Goal: Task Accomplishment & Management: Complete application form

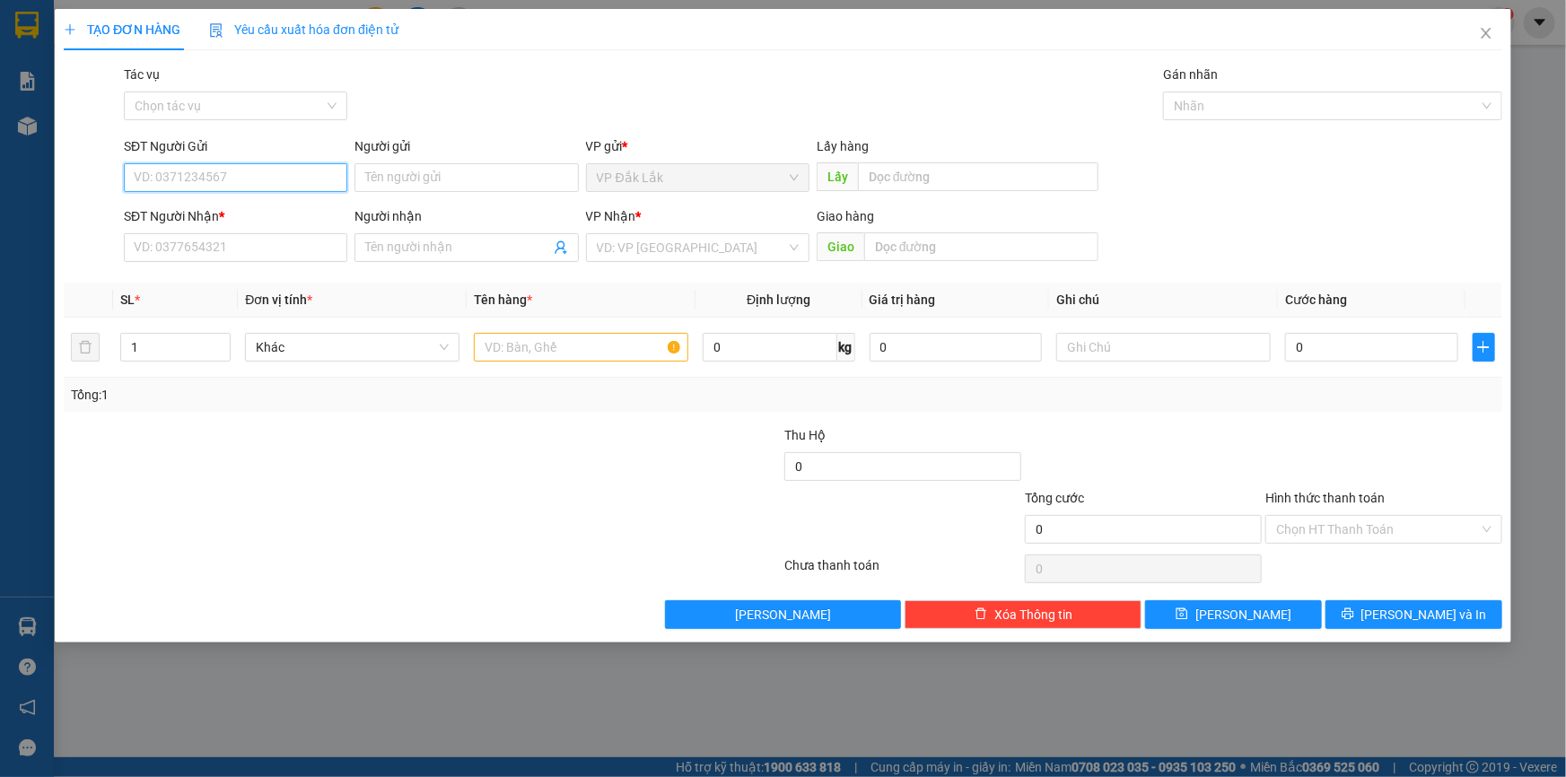
click at [256, 174] on input "SĐT Người Gửi" at bounding box center [235, 177] width 223 height 29
click at [269, 219] on div "0945599549" at bounding box center [236, 214] width 202 height 20
type input "0945599549"
type input "0397267284"
type input "[PERSON_NAME]"
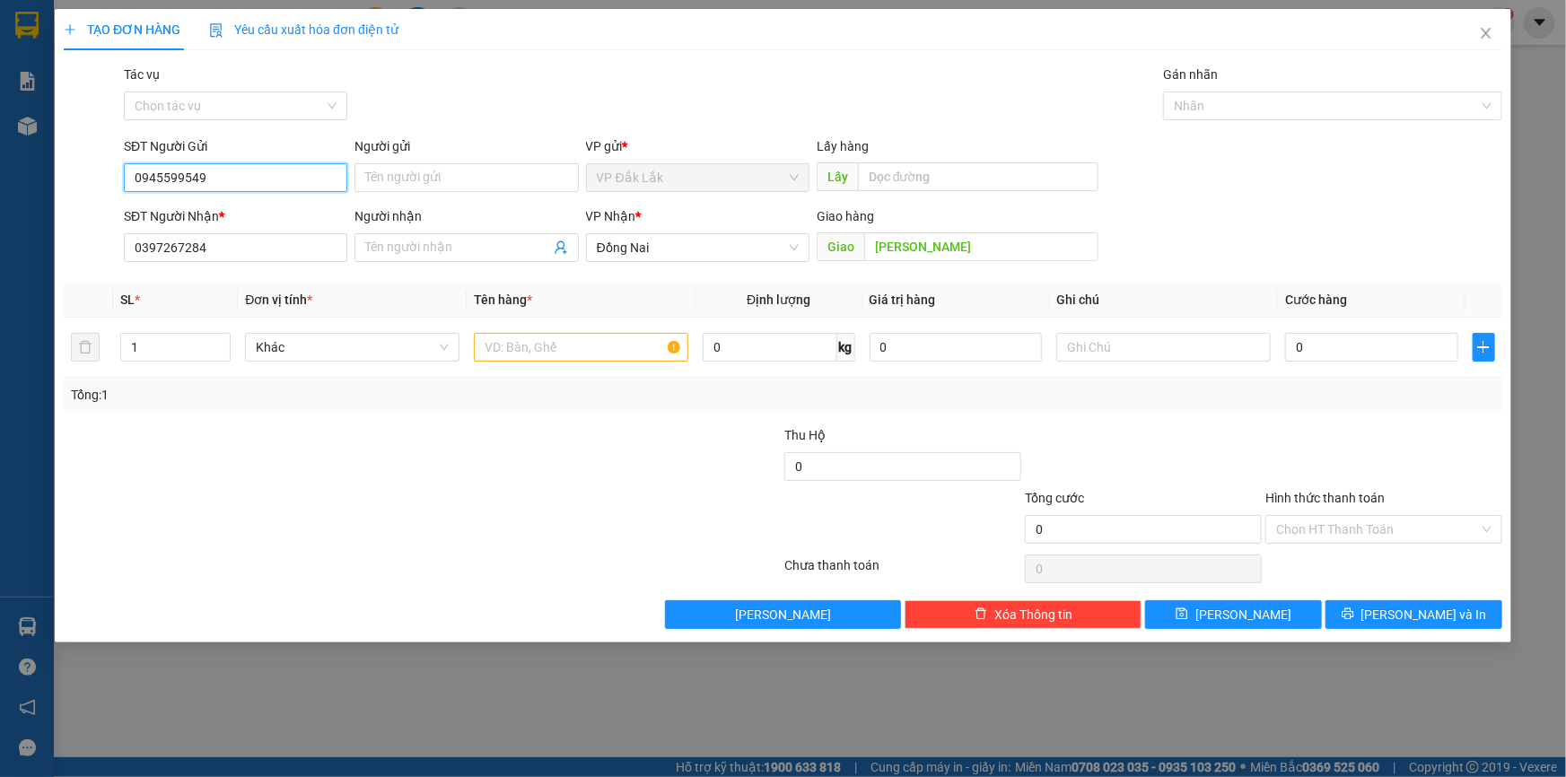
type input "0945599549"
click at [306, 254] on input "0397267284" at bounding box center [235, 247] width 223 height 29
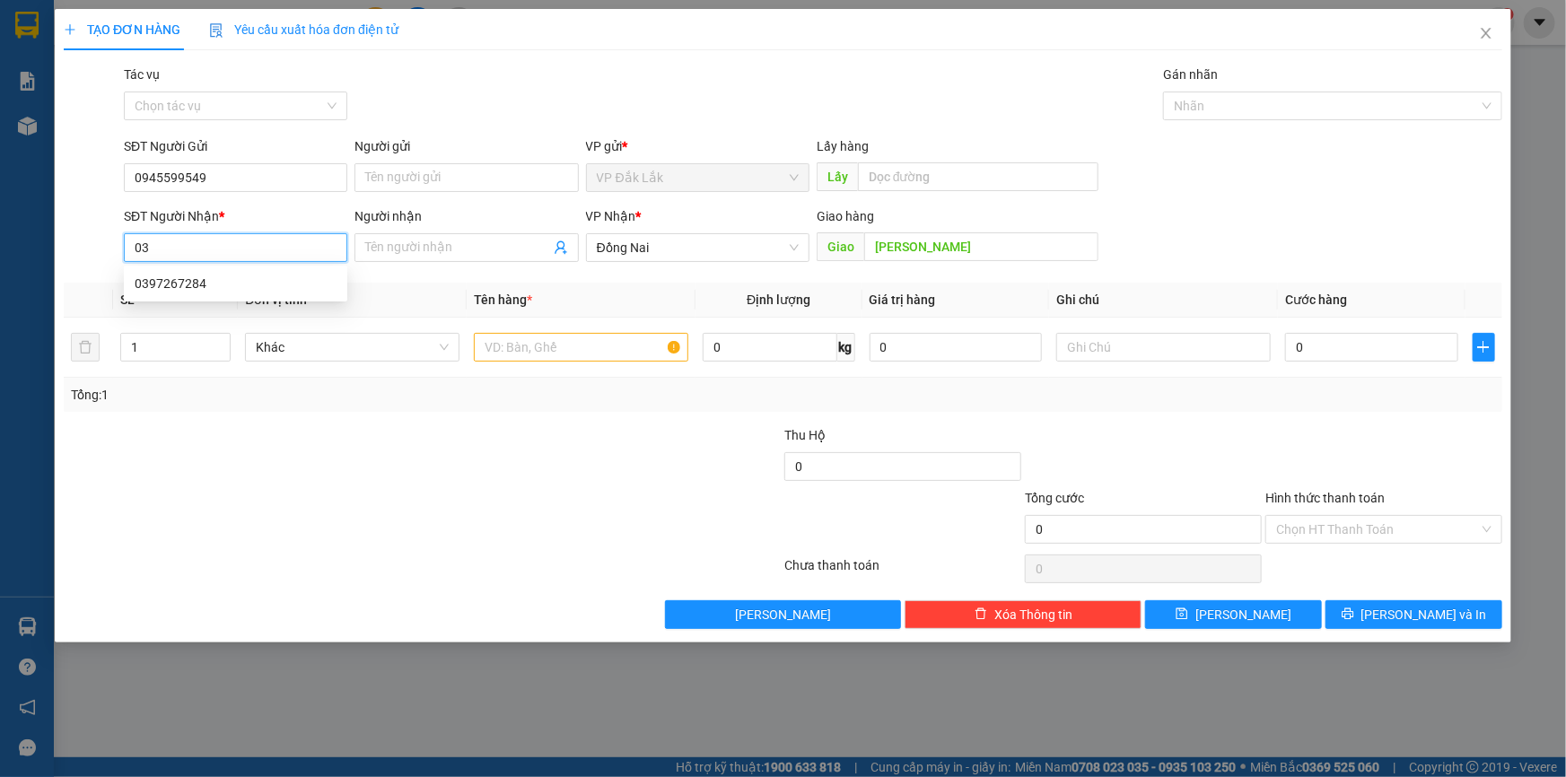
type input "0"
click at [676, 257] on span "Đồng Nai" at bounding box center [698, 247] width 202 height 27
type input "0334484129"
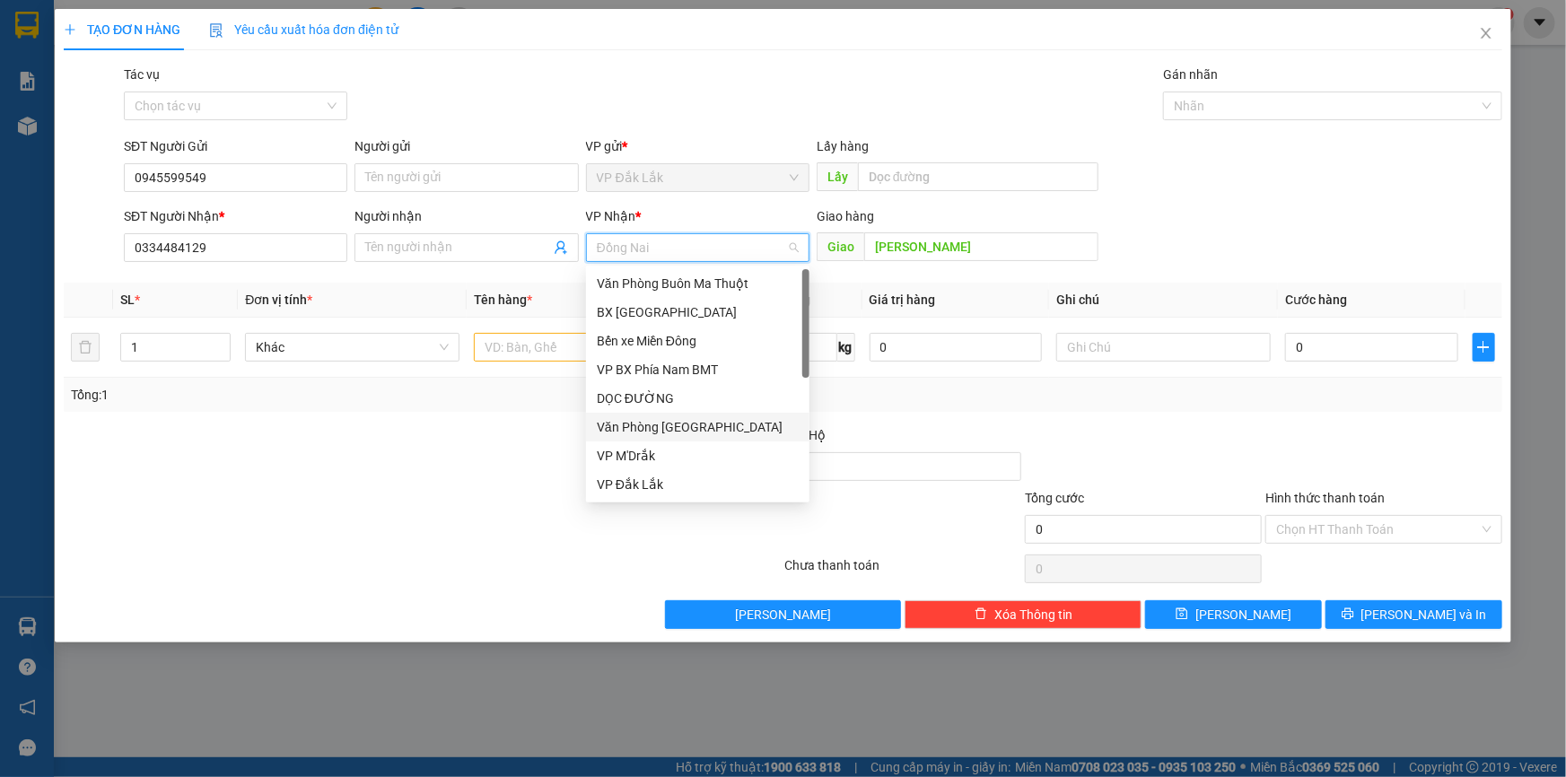
click at [687, 430] on div "Văn Phòng [GEOGRAPHIC_DATA]" at bounding box center [698, 427] width 202 height 20
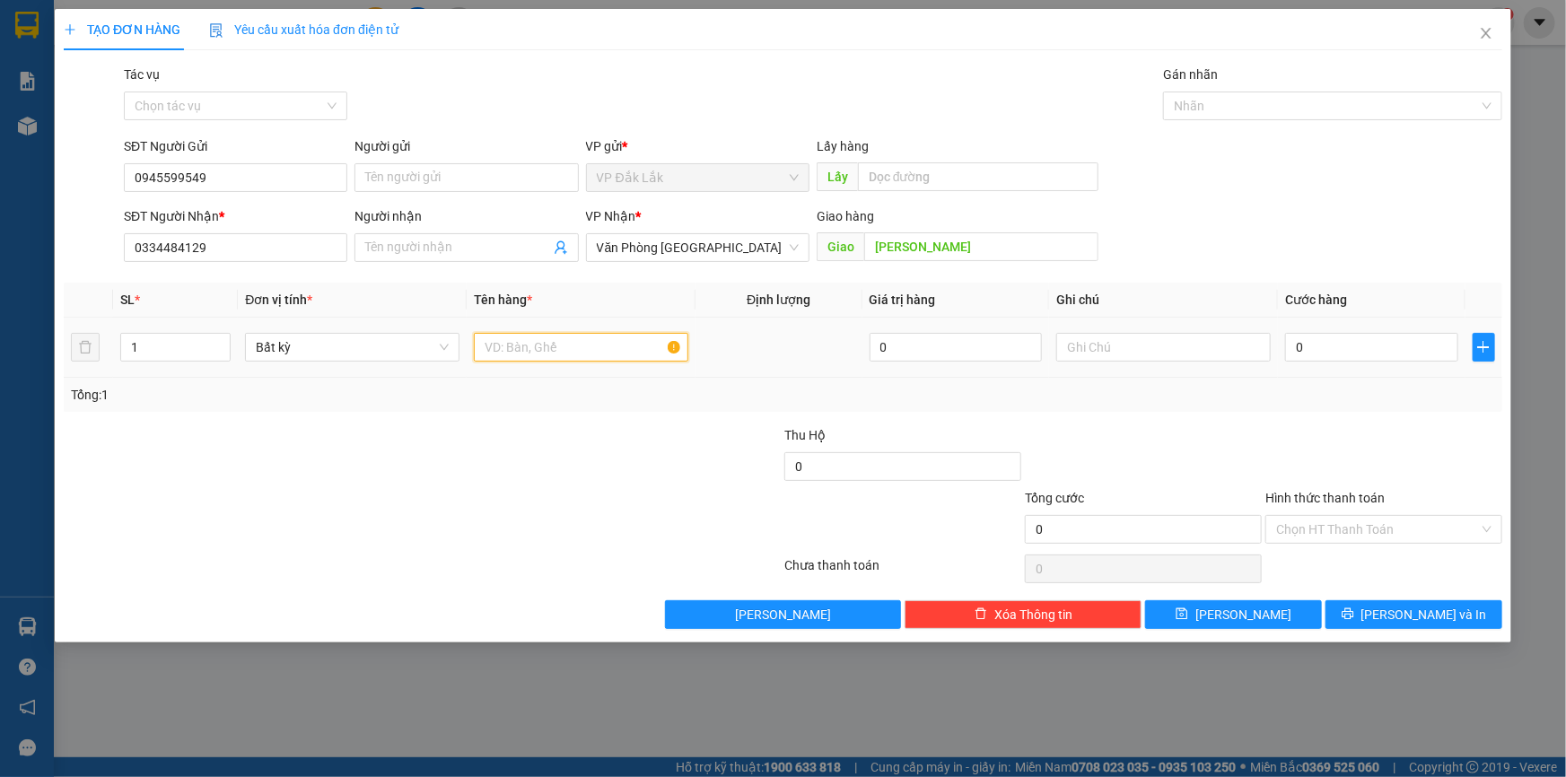
click at [569, 350] on input "text" at bounding box center [581, 347] width 214 height 29
type input "1 THÙNG GIẤY"
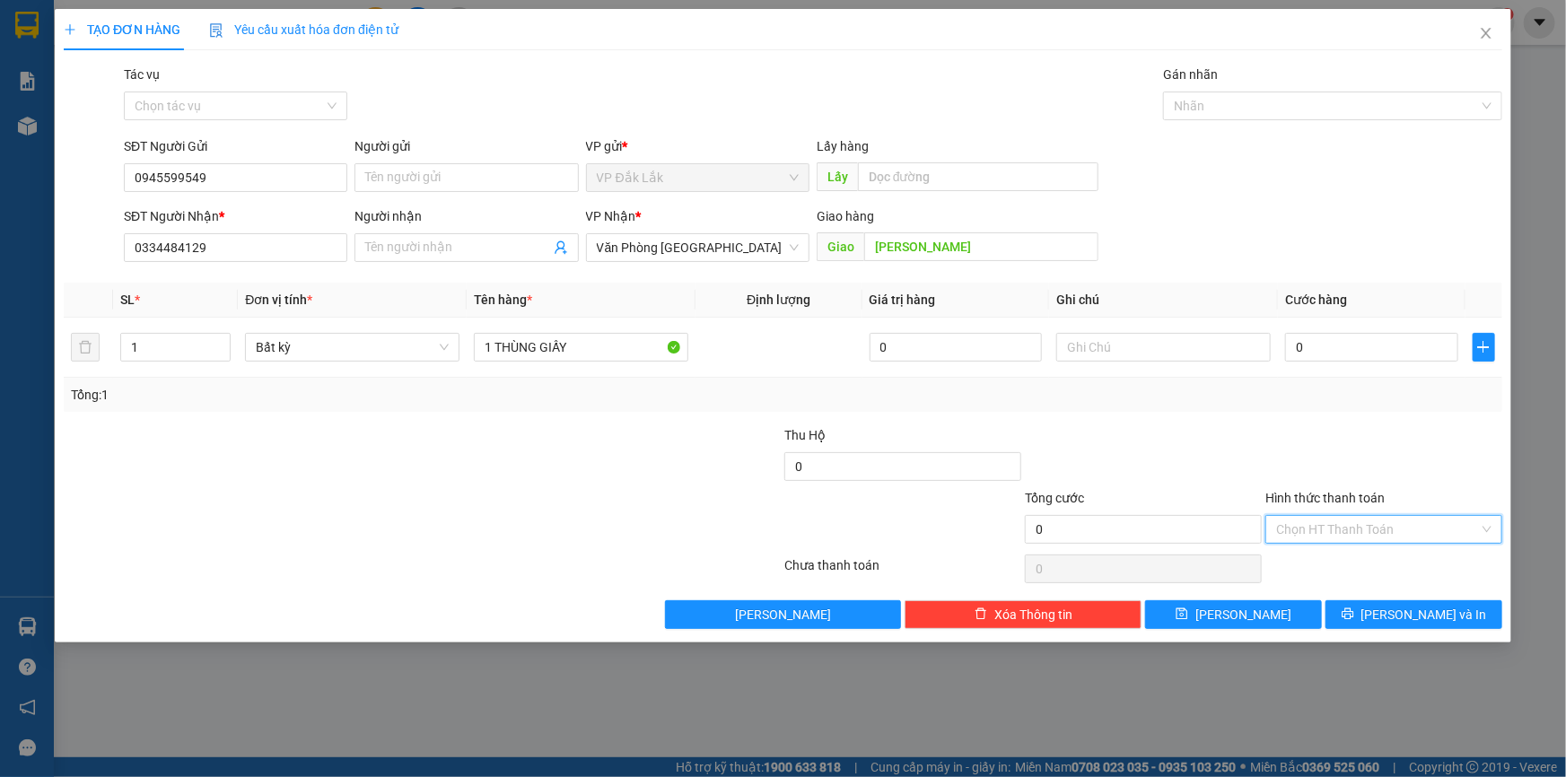
click at [1401, 537] on input "Hình thức thanh toán" at bounding box center [1377, 529] width 203 height 27
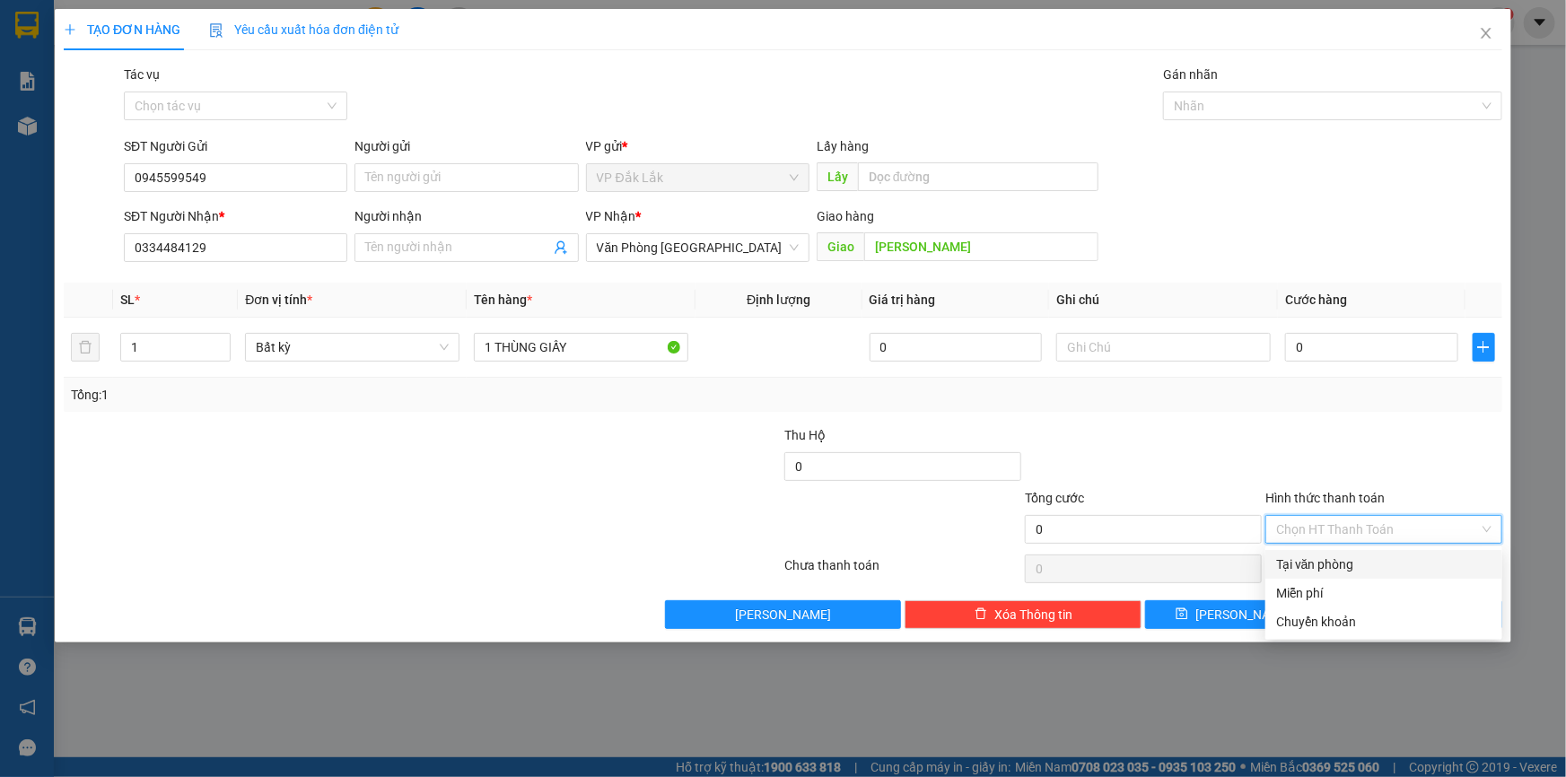
drag, startPoint x: 1367, startPoint y: 570, endPoint x: 1334, endPoint y: 551, distance: 38.2
click at [1364, 569] on div "Tại văn phòng" at bounding box center [1383, 564] width 215 height 20
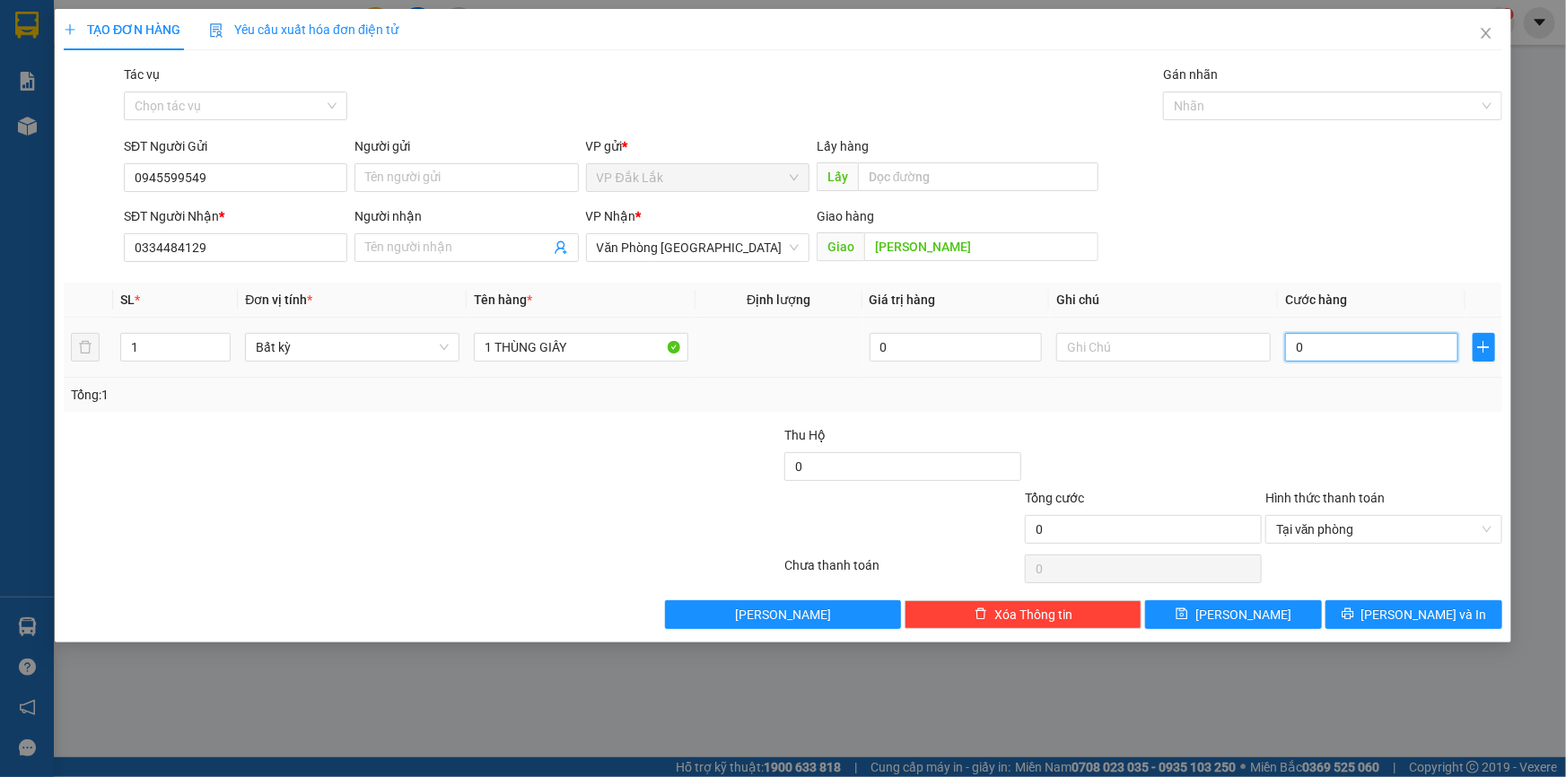
click at [1287, 346] on input "0" at bounding box center [1371, 347] width 173 height 29
type input "1"
type input "12"
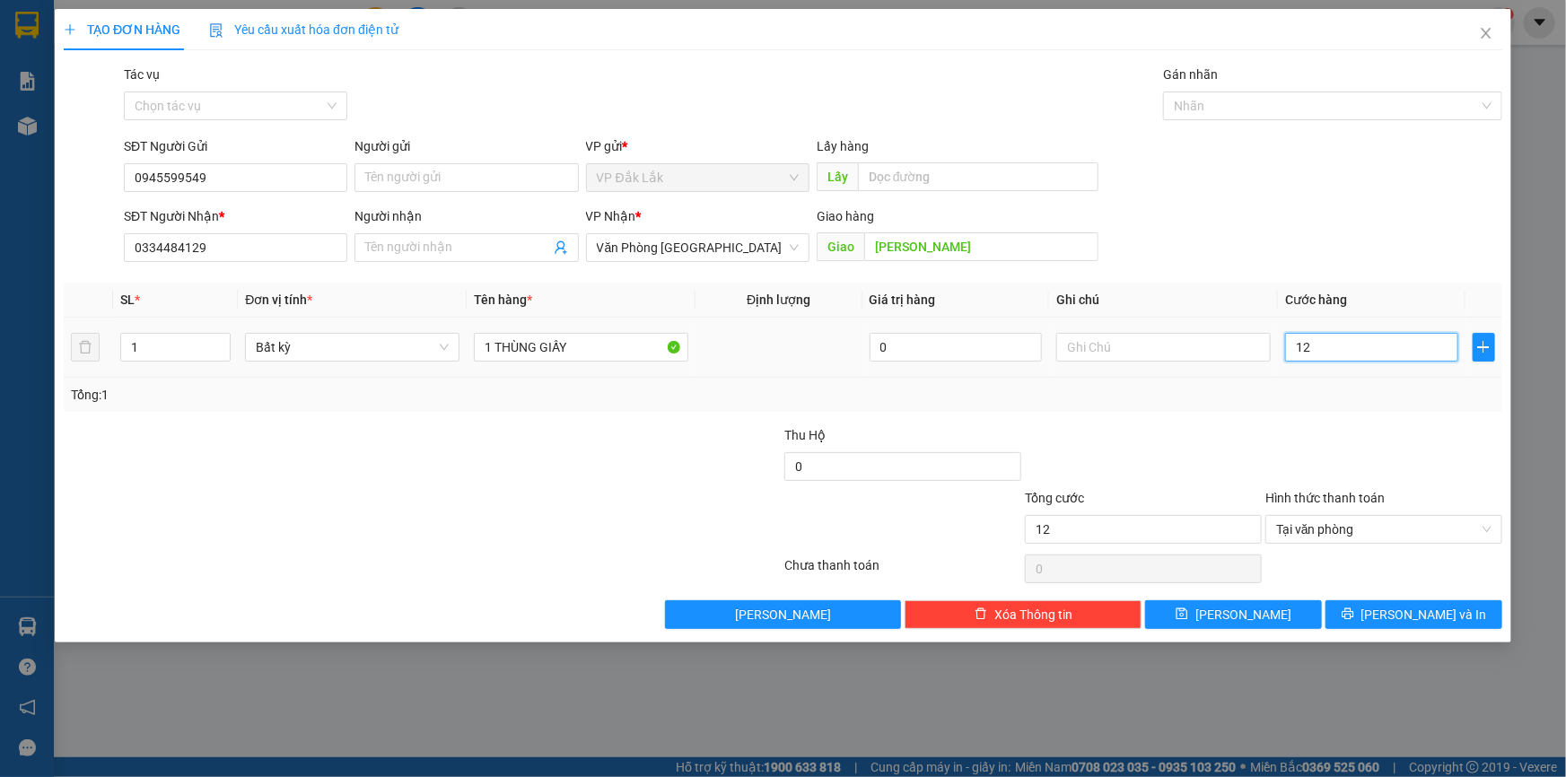
type input "120"
type input "1.200"
type input "12.000"
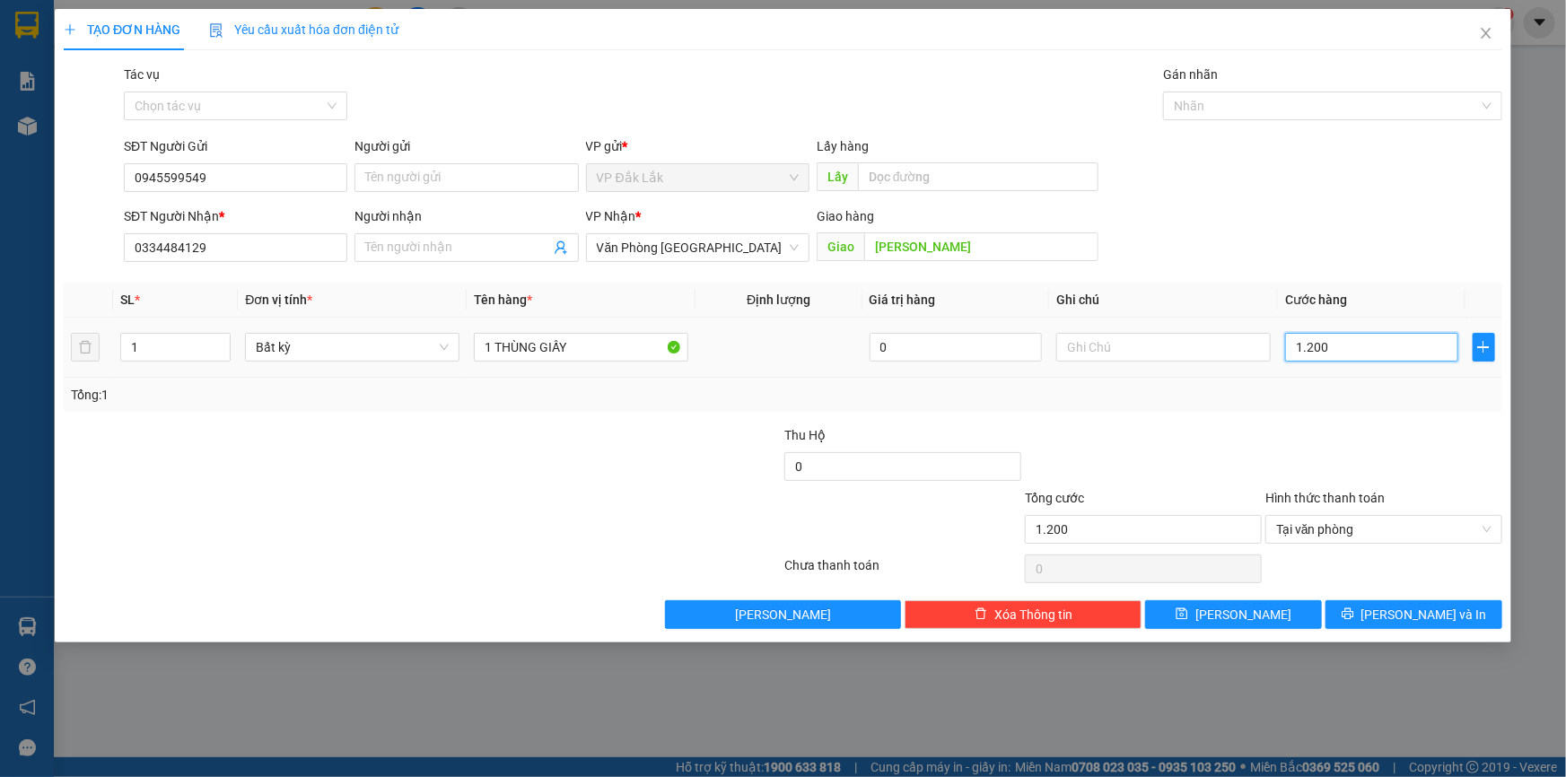
type input "12.000"
type input "120.000"
click at [1017, 253] on input "[PERSON_NAME]" at bounding box center [981, 246] width 234 height 29
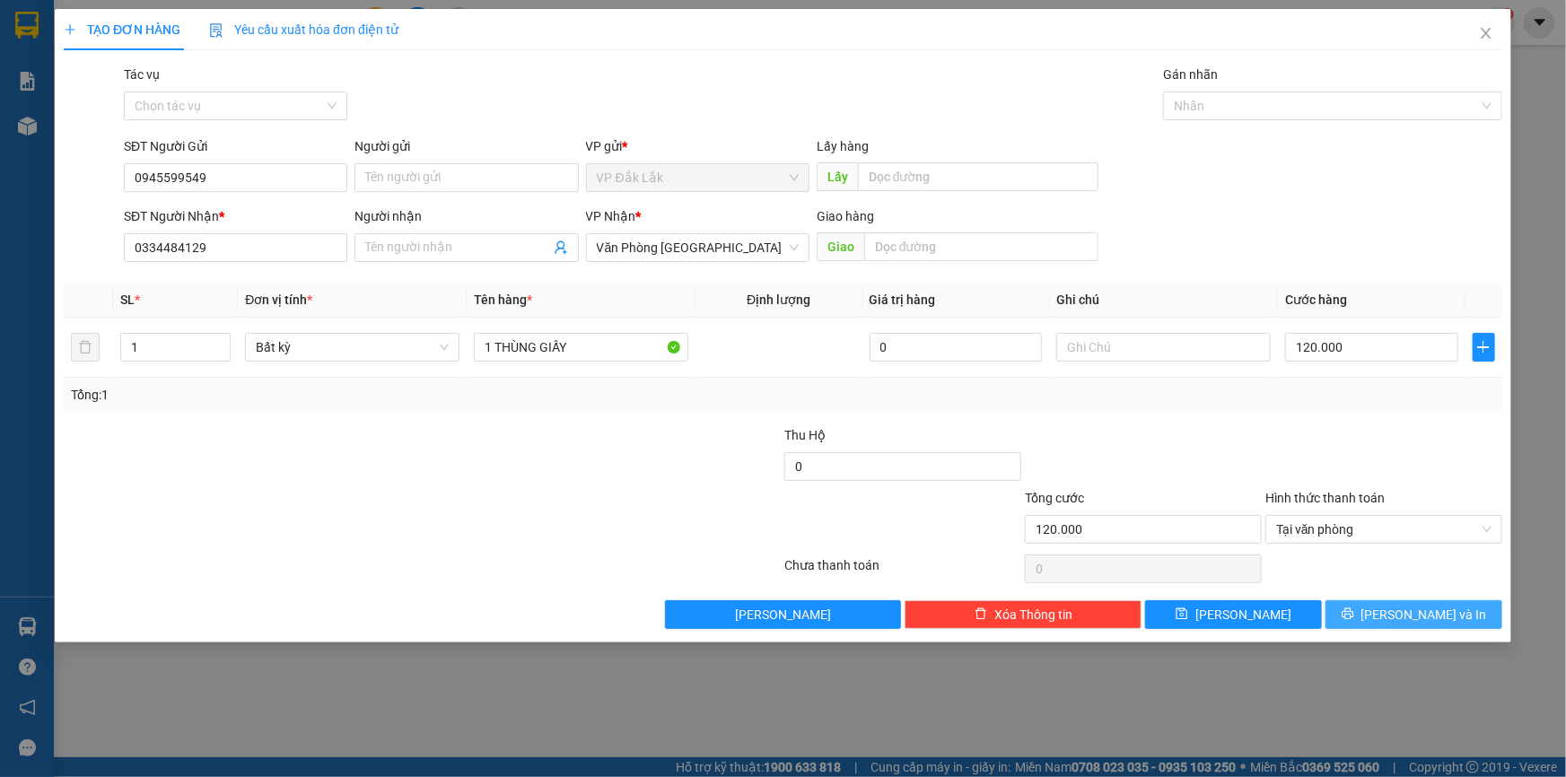
click at [1363, 626] on button "[PERSON_NAME] và In" at bounding box center [1413, 614] width 177 height 29
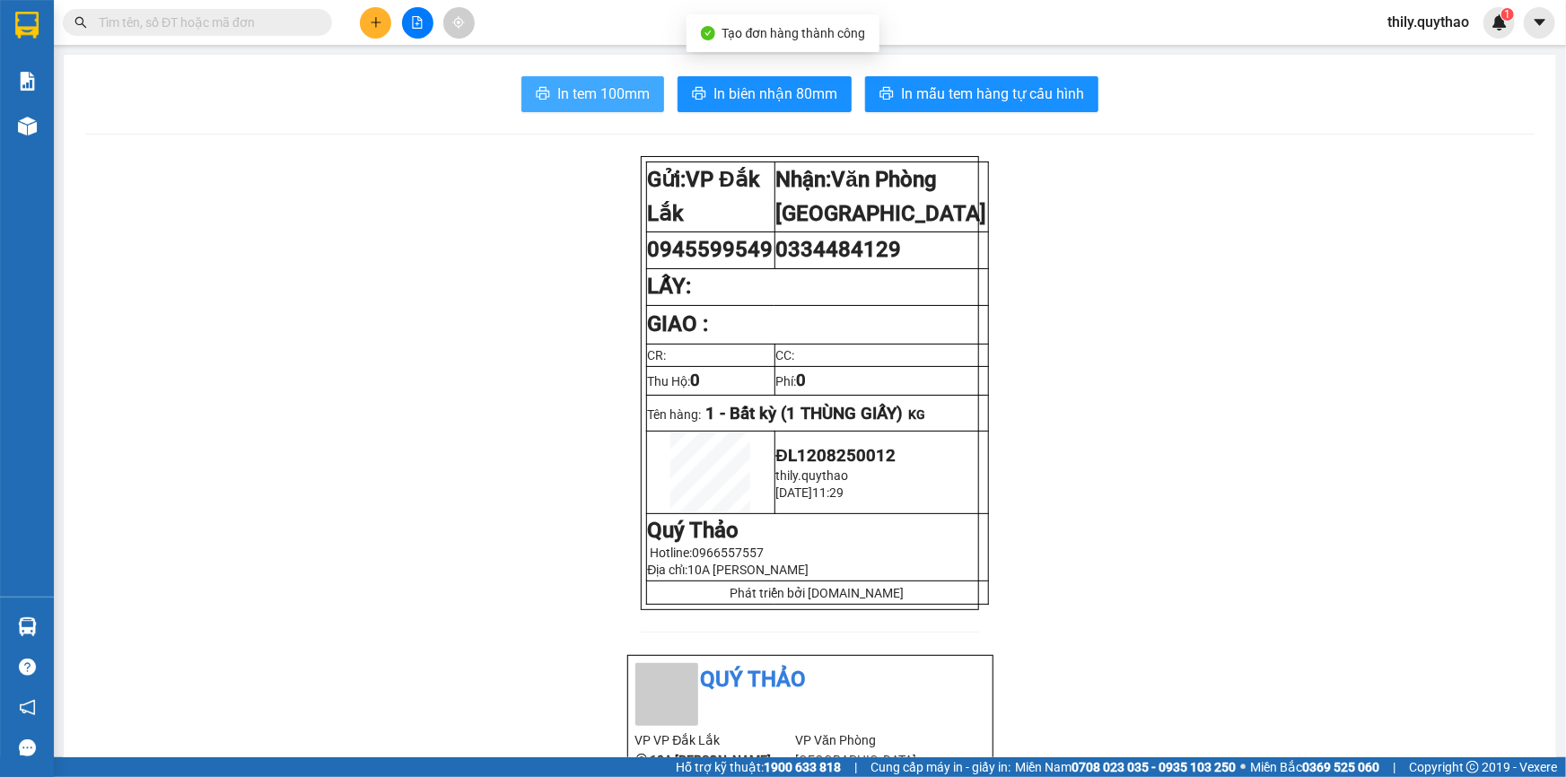
click at [577, 92] on span "In tem 100mm" at bounding box center [603, 94] width 92 height 22
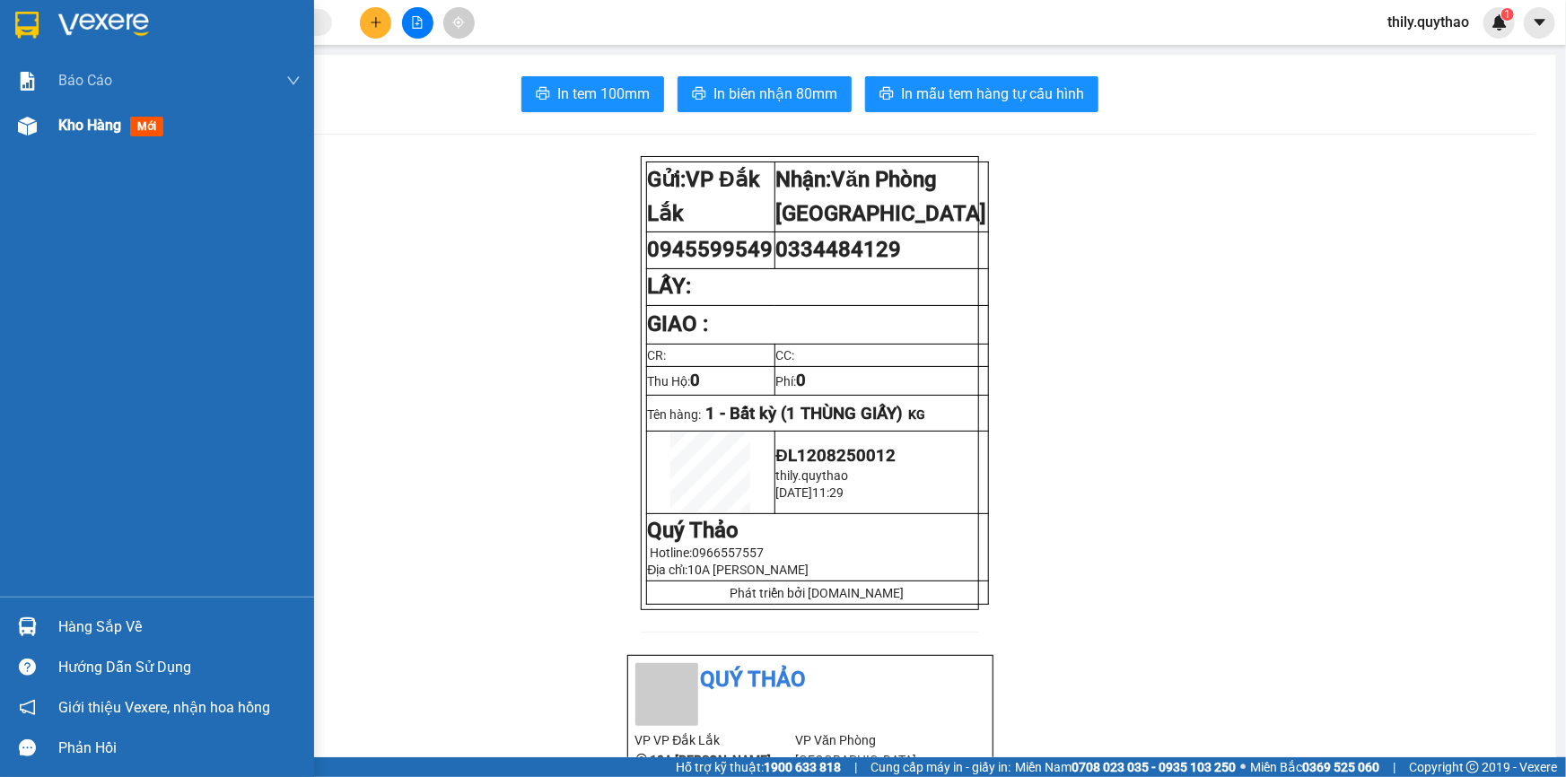
click at [42, 127] on div at bounding box center [27, 125] width 31 height 31
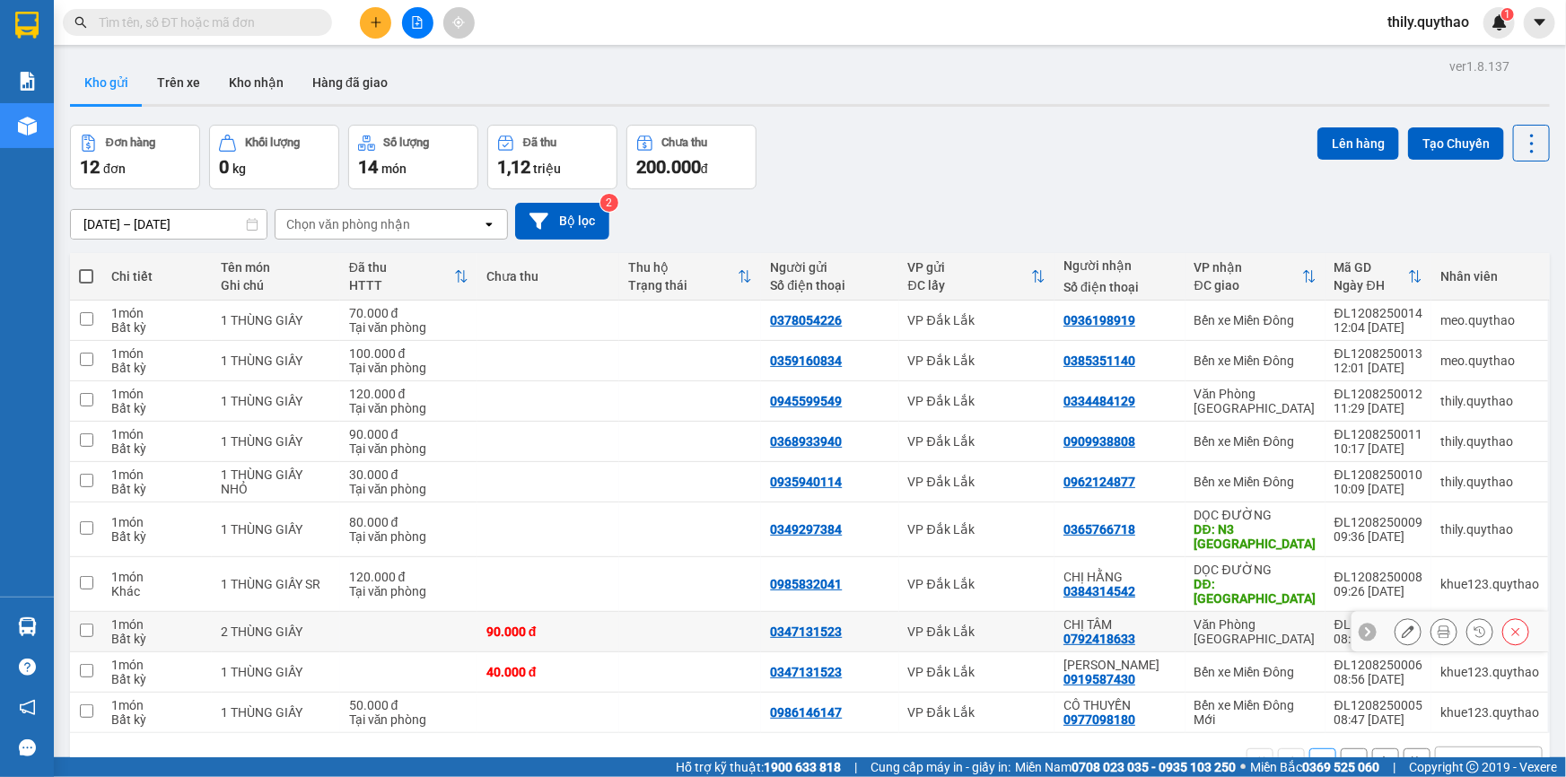
scroll to position [82, 0]
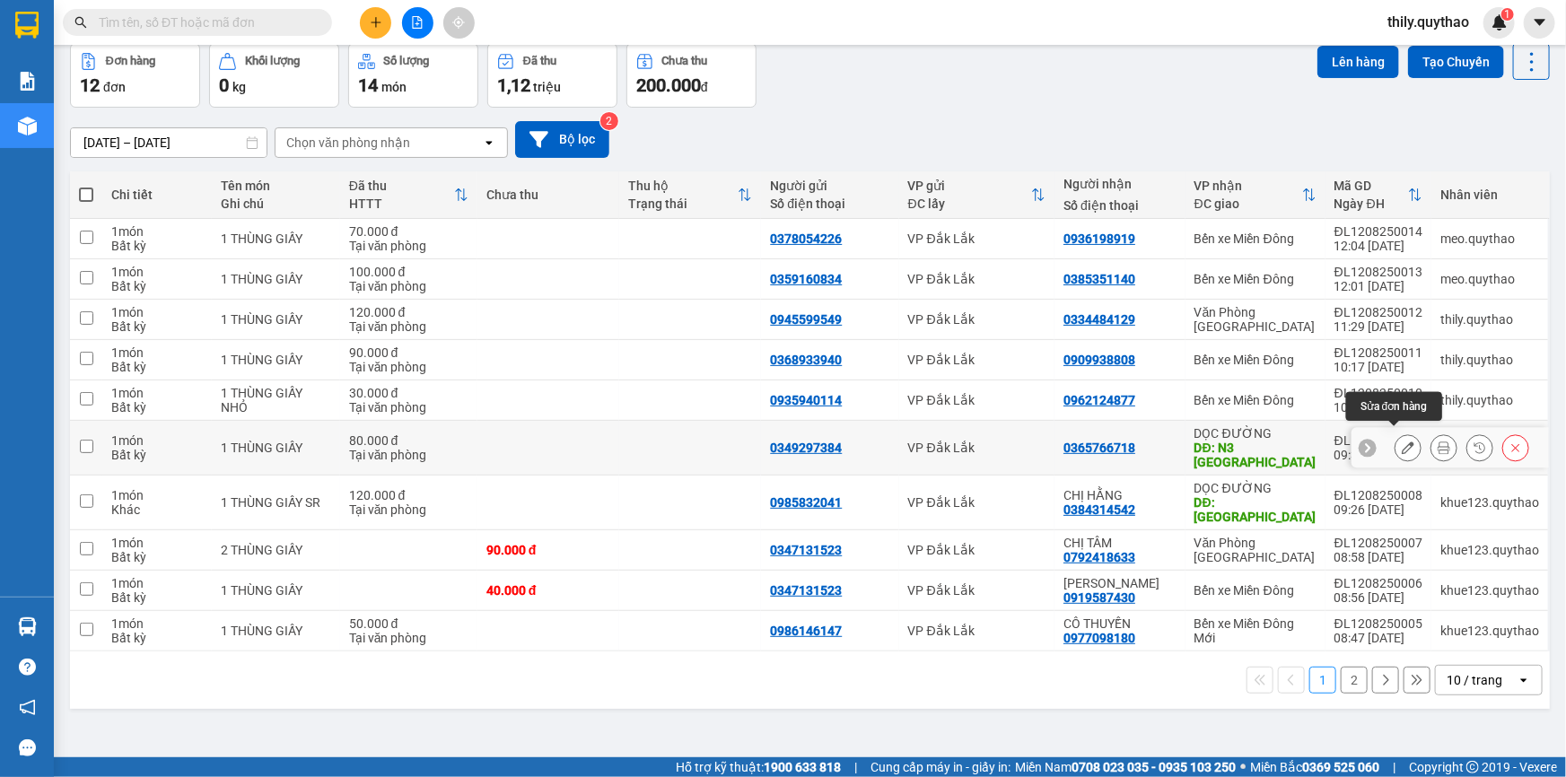
click at [1401, 441] on icon at bounding box center [1407, 447] width 13 height 13
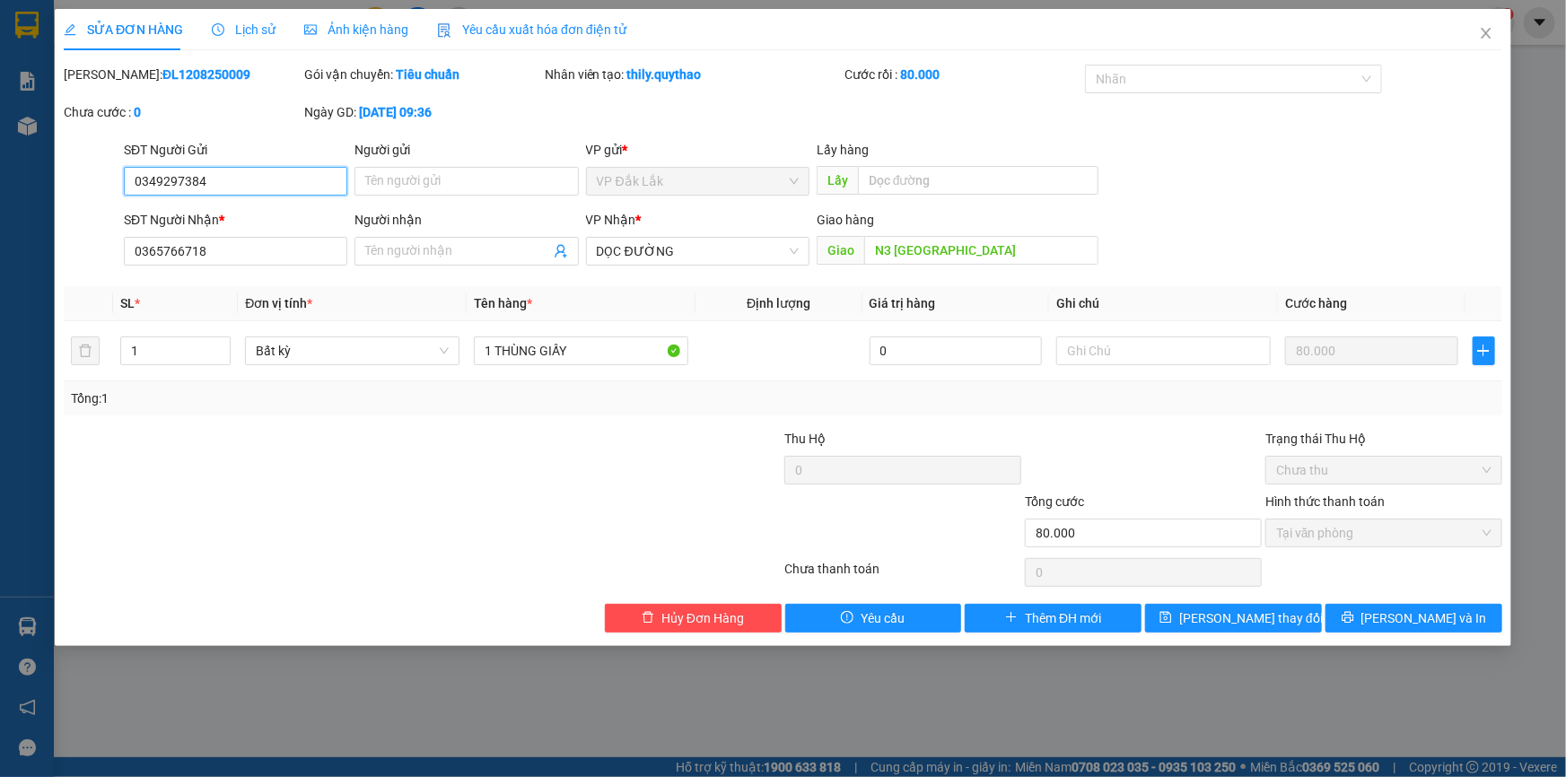
type input "0349297384"
type input "0365766718"
type input "N3 [GEOGRAPHIC_DATA]"
type input "80.000"
click at [1021, 243] on input "N3 [GEOGRAPHIC_DATA]" at bounding box center [981, 250] width 234 height 29
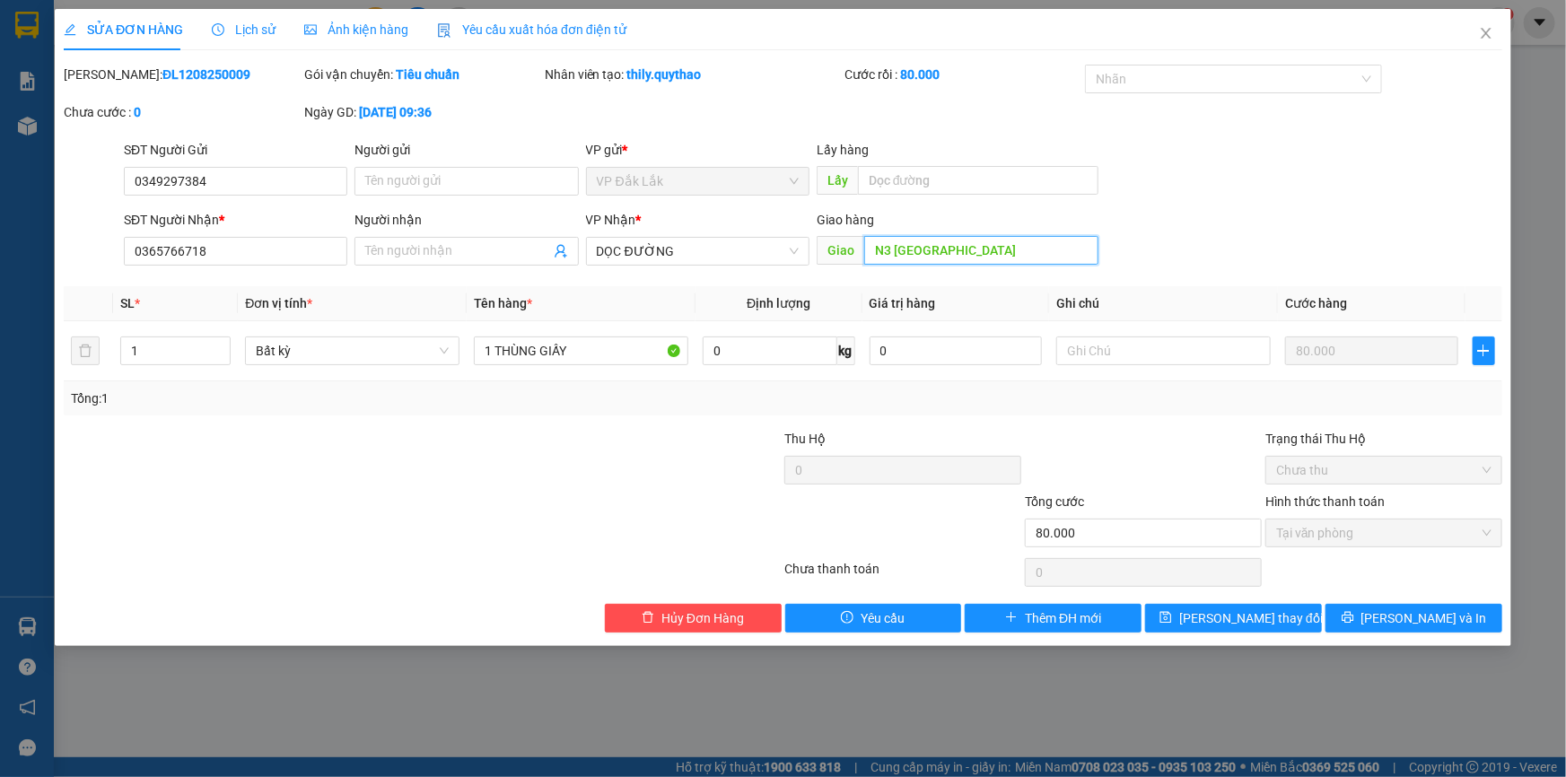
click at [1021, 246] on input "N3 [GEOGRAPHIC_DATA]" at bounding box center [981, 250] width 234 height 29
type input "N3 [GEOGRAPHIC_DATA] - [GEOGRAPHIC_DATA]"
click at [1367, 613] on button "[PERSON_NAME] và In" at bounding box center [1413, 618] width 177 height 29
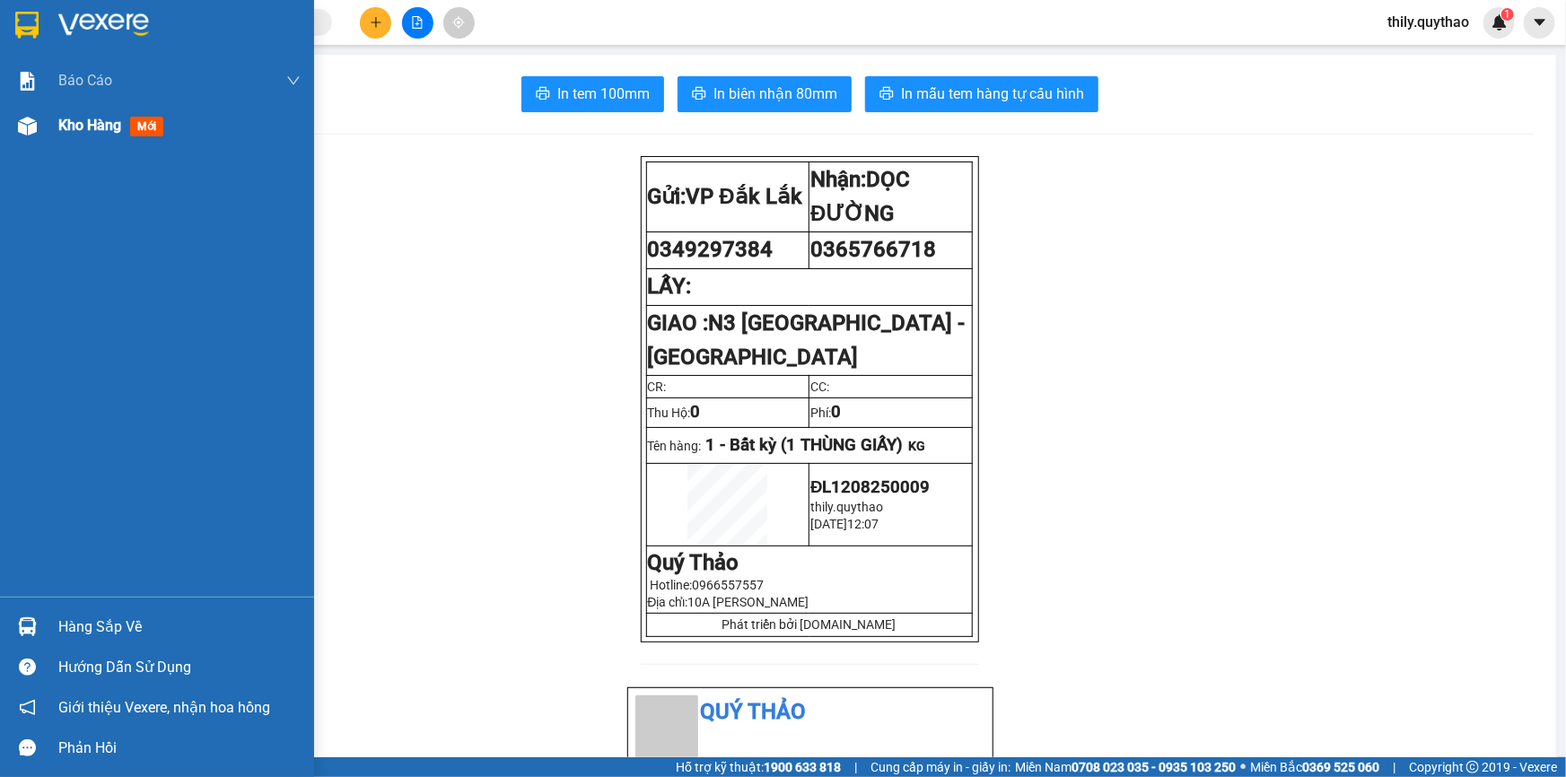
click at [31, 126] on img at bounding box center [27, 126] width 19 height 19
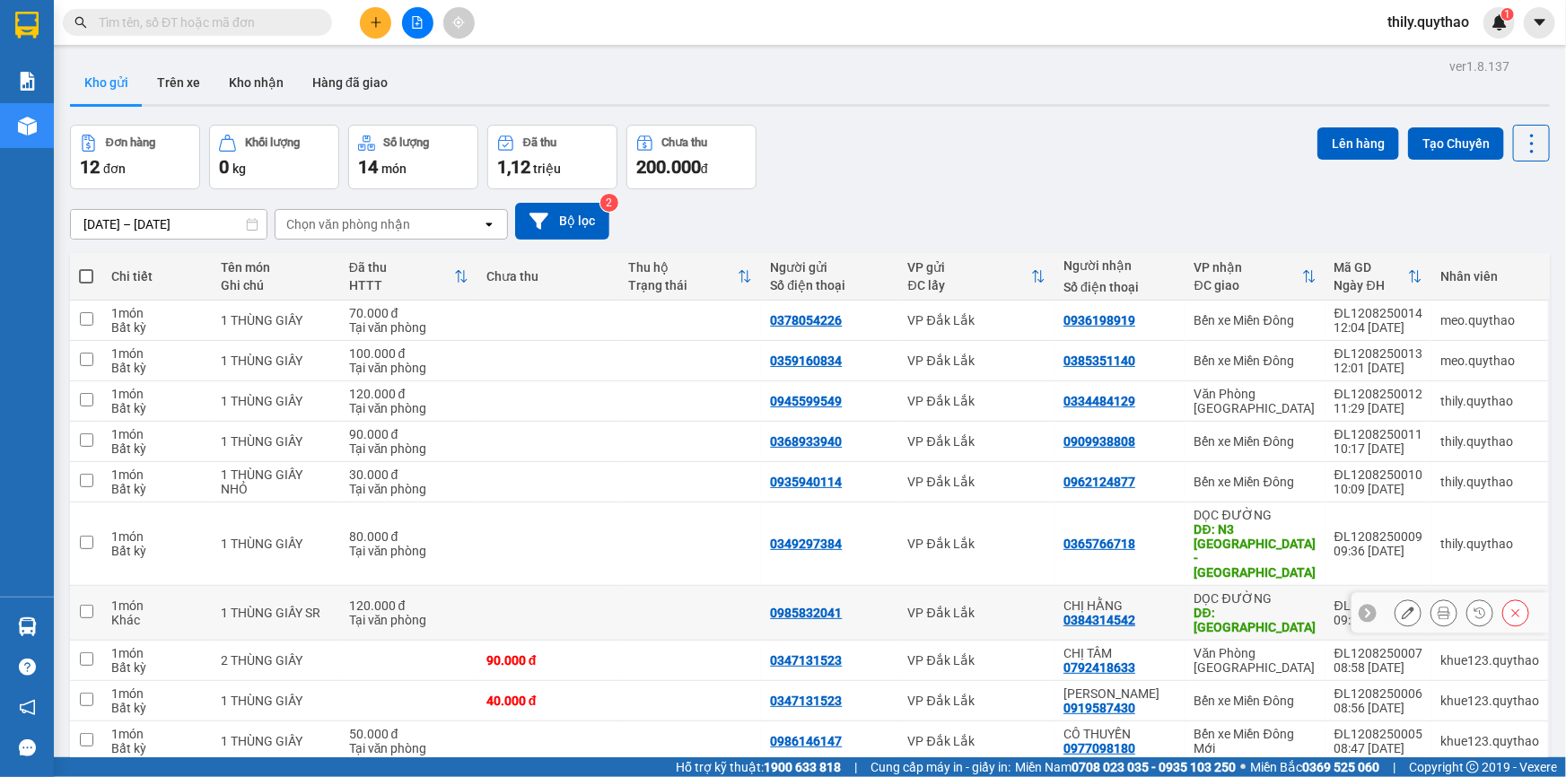
scroll to position [81, 0]
